Goal: Task Accomplishment & Management: Use online tool/utility

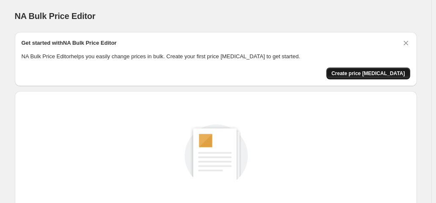
click at [376, 71] on span "Create price [MEDICAL_DATA]" at bounding box center [368, 73] width 74 height 7
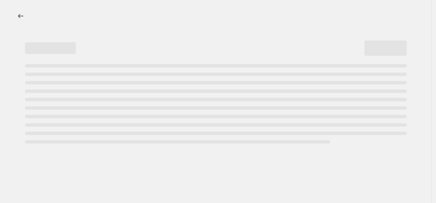
select select "percentage"
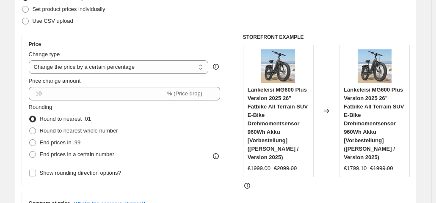
scroll to position [159, 0]
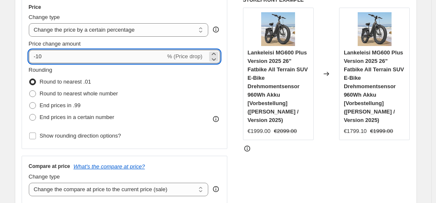
click at [94, 55] on input "-10" at bounding box center [97, 57] width 137 height 14
type input "-1"
type input "-35"
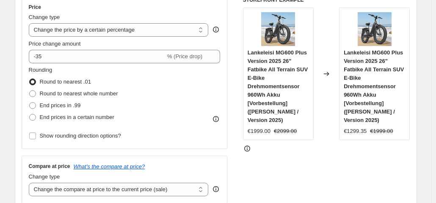
click at [238, 112] on div "Price Change type Change the price to a certain amount Change the price by a ce…" at bounding box center [216, 100] width 388 height 207
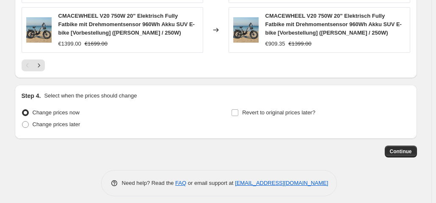
scroll to position [696, 0]
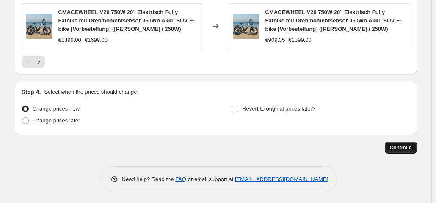
click at [401, 151] on button "Continue" at bounding box center [400, 148] width 32 height 12
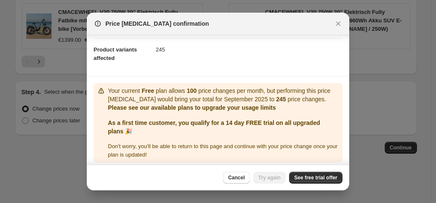
scroll to position [91, 0]
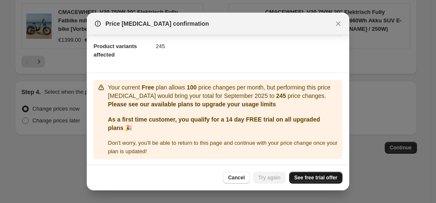
click at [309, 178] on span "See free trial offer" at bounding box center [315, 178] width 43 height 7
click at [278, 176] on span "Try again" at bounding box center [269, 178] width 22 height 7
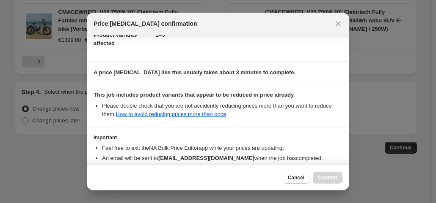
scroll to position [151, 0]
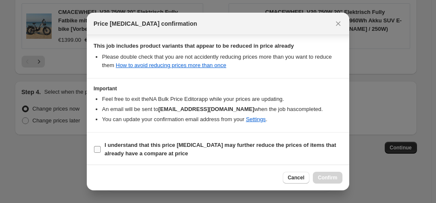
click at [265, 145] on b "I understand that this price change job may further reduce the prices of items …" at bounding box center [219, 149] width 231 height 15
click at [101, 146] on input "I understand that this price change job may further reduce the prices of items …" at bounding box center [97, 149] width 7 height 7
checkbox input "true"
click at [318, 175] on button "Confirm" at bounding box center [328, 178] width 30 height 12
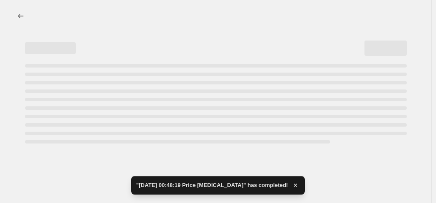
select select "percentage"
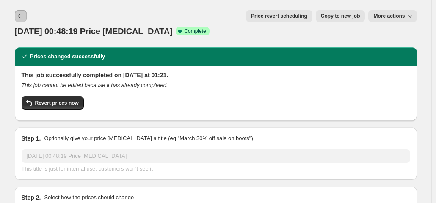
click at [25, 11] on button "Price change jobs" at bounding box center [21, 16] width 12 height 12
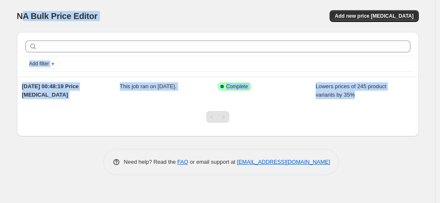
drag, startPoint x: 25, startPoint y: 11, endPoint x: 36, endPoint y: 132, distance: 121.0
click at [36, 132] on div "NA Bulk Price Editor. This page is ready NA Bulk Price Editor Add new price cha…" at bounding box center [218, 94] width 422 height 188
click at [36, 132] on div at bounding box center [218, 120] width 402 height 32
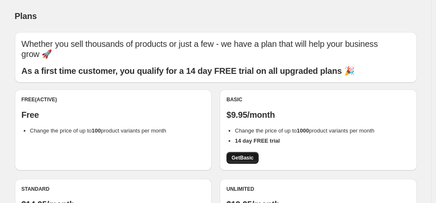
click at [247, 156] on span "Get Basic" at bounding box center [242, 158] width 22 height 7
